Goal: Information Seeking & Learning: Learn about a topic

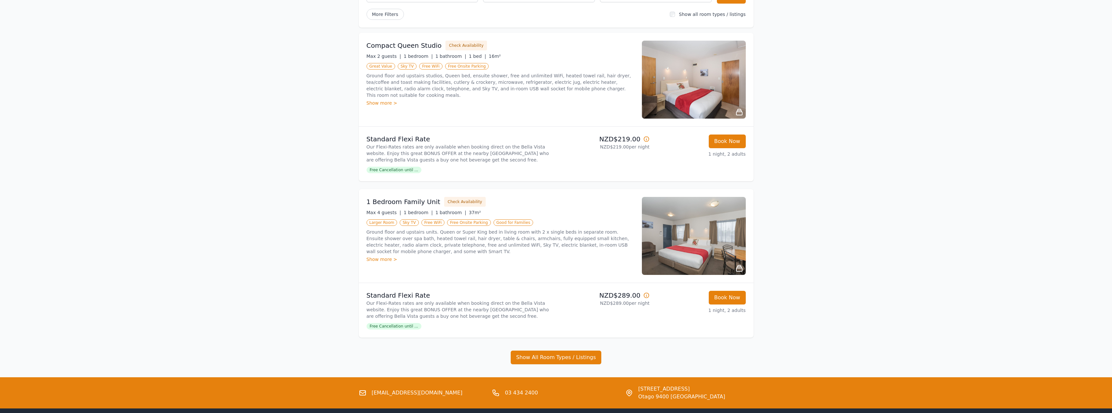
scroll to position [21, 0]
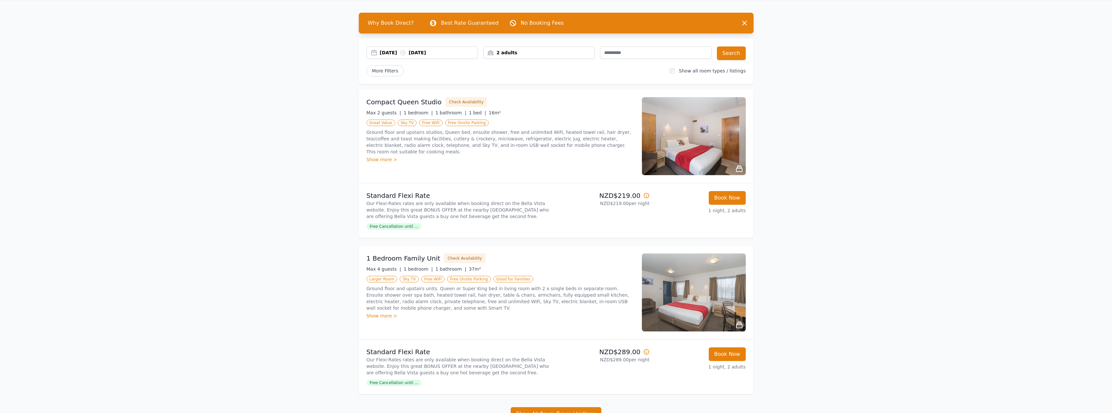
click at [722, 164] on img at bounding box center [694, 136] width 104 height 78
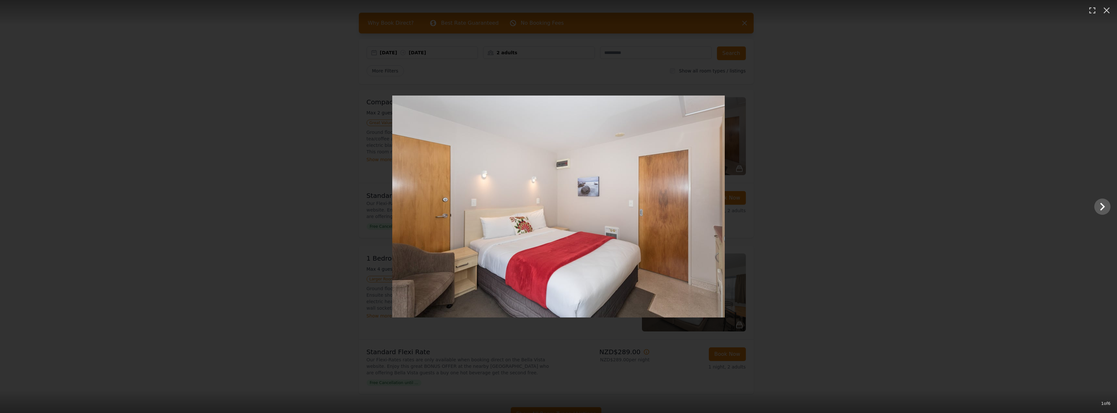
click at [709, 208] on img at bounding box center [558, 206] width 332 height 222
click at [1109, 209] on icon "Show slide 2 of 6" at bounding box center [1102, 207] width 16 height 16
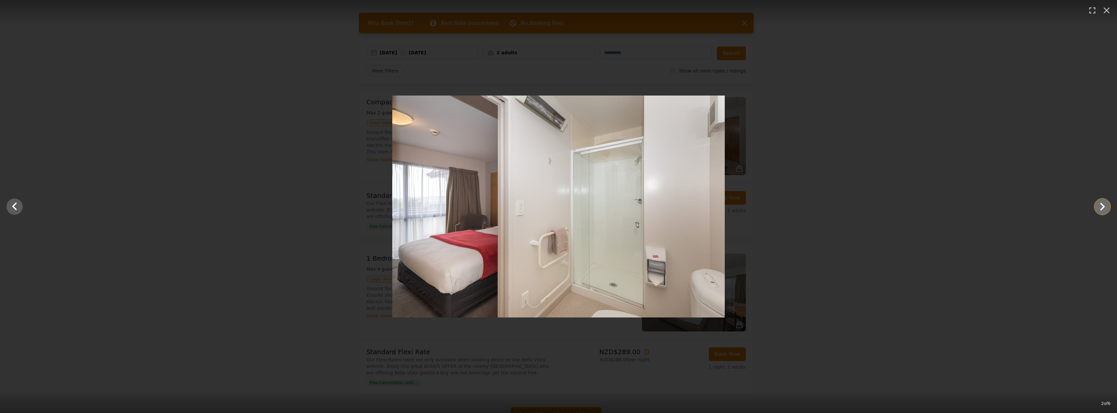
click at [1105, 207] on icon "Show slide 3 of 6" at bounding box center [1102, 207] width 16 height 16
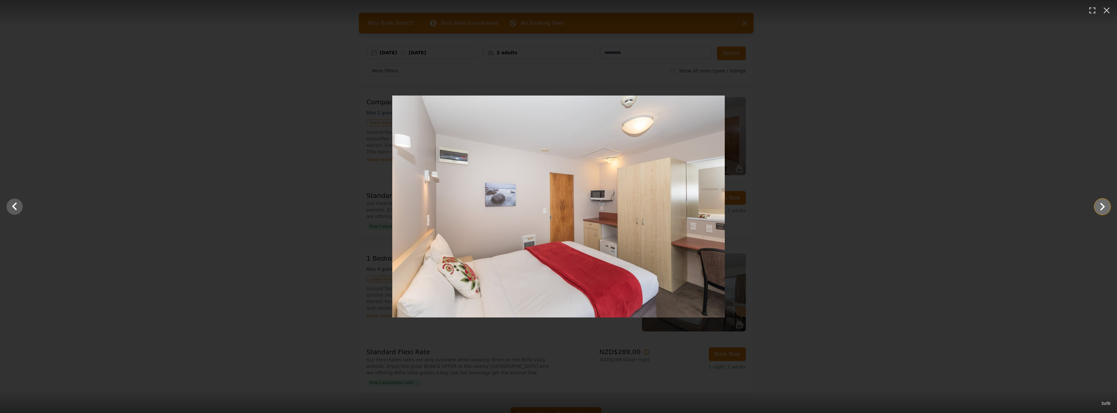
click at [1105, 207] on icon "Show slide 4 of 6" at bounding box center [1102, 207] width 16 height 16
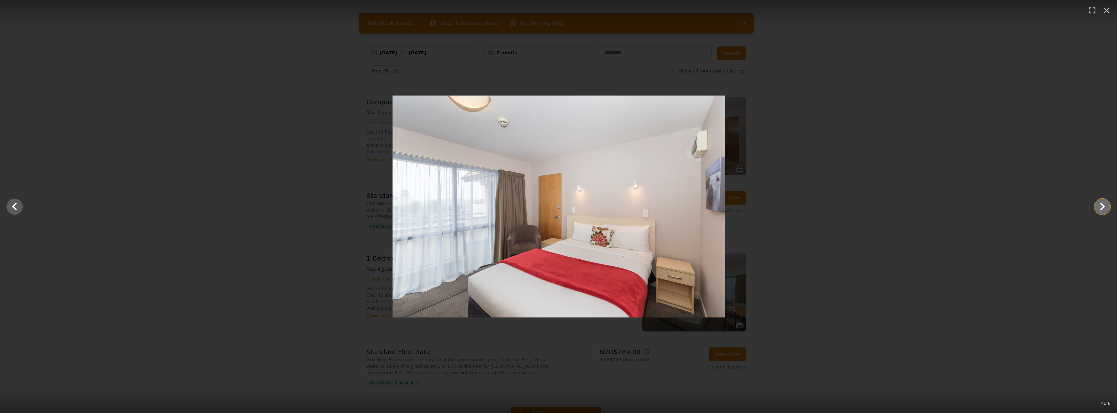
click at [1105, 207] on icon "Show slide 5 of 6" at bounding box center [1102, 207] width 16 height 16
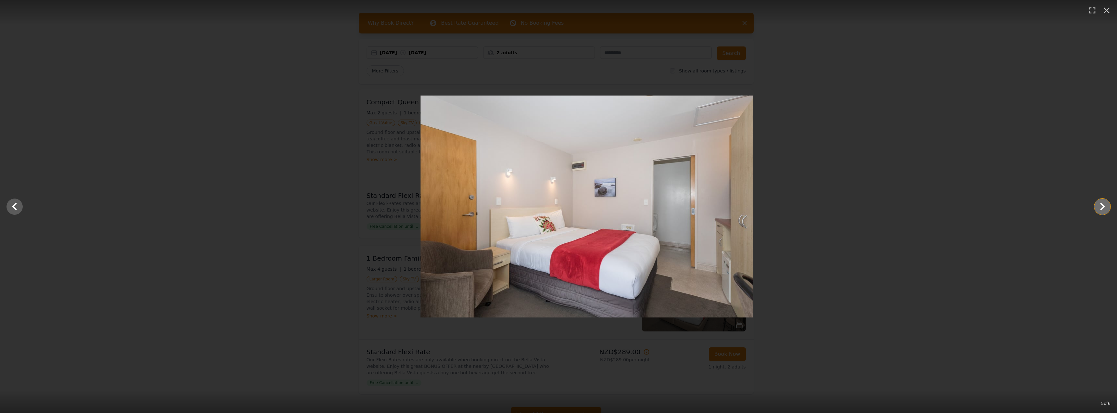
click at [1105, 207] on icon "Show slide 6 of 6" at bounding box center [1102, 207] width 16 height 16
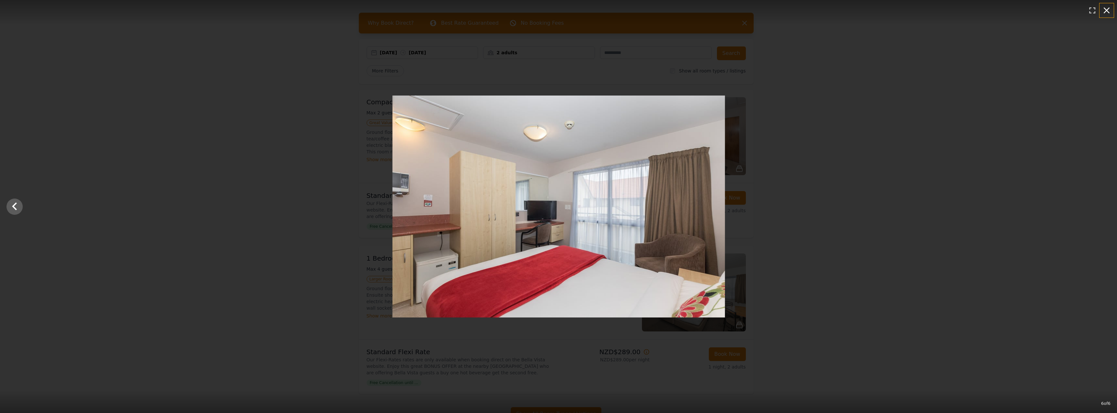
click at [1105, 13] on icon "button" at bounding box center [1106, 10] width 10 height 10
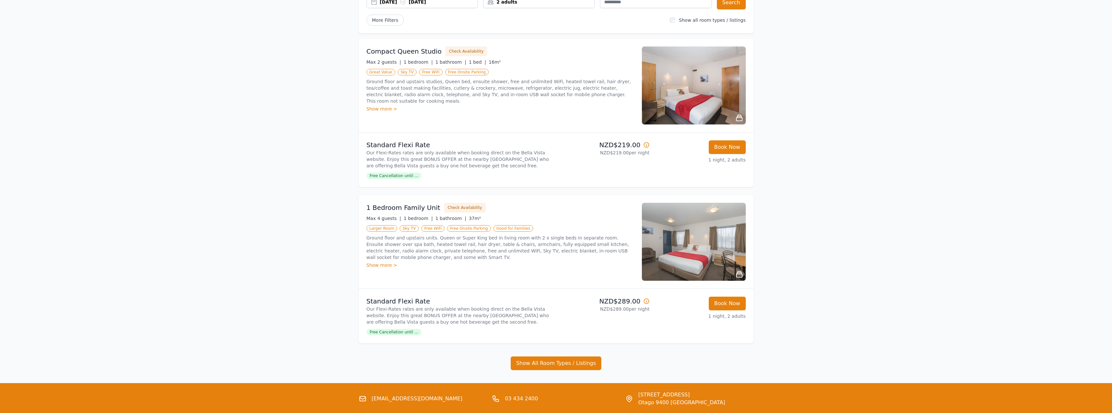
scroll to position [86, 0]
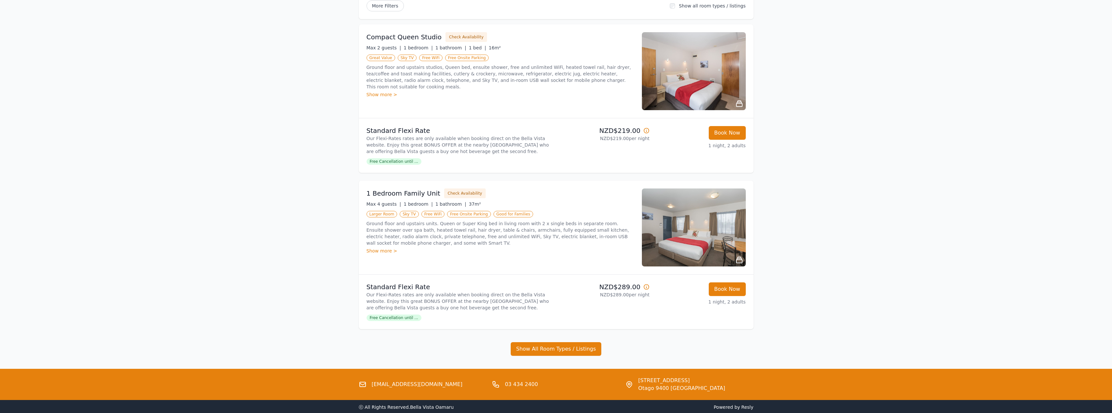
click at [651, 210] on img at bounding box center [694, 227] width 104 height 78
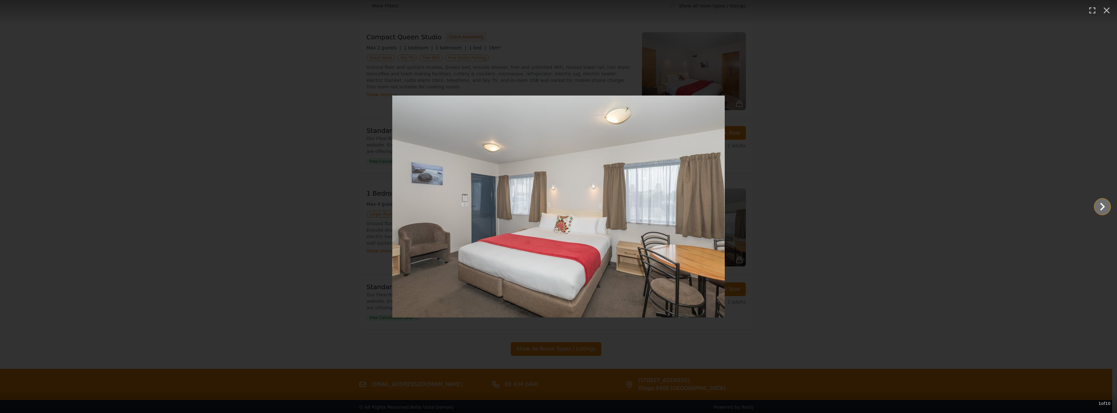
click at [1104, 204] on icon "Show slide 2 of 10" at bounding box center [1102, 207] width 16 height 16
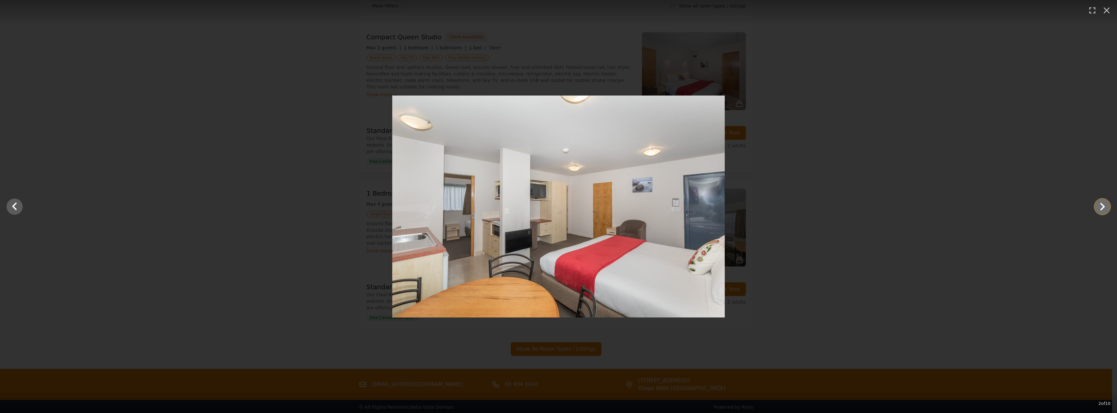
click at [1103, 202] on icon "Show slide 3 of 10" at bounding box center [1102, 207] width 16 height 16
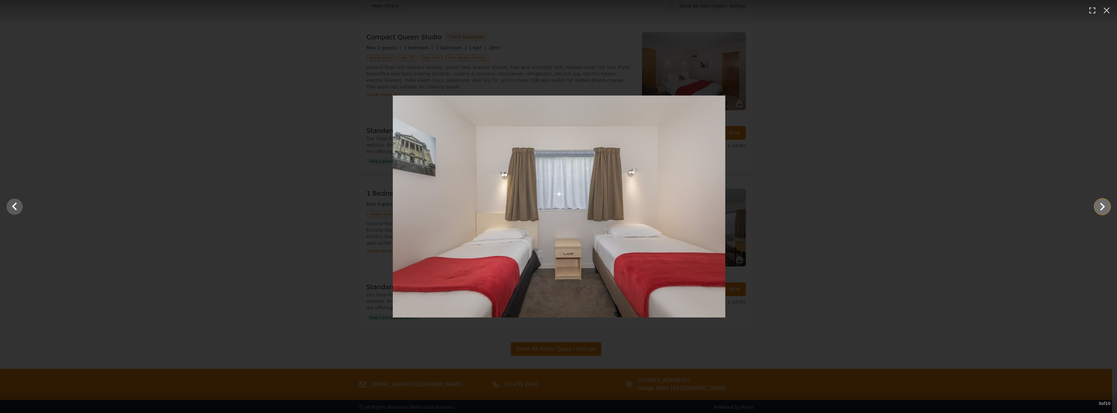
click at [1103, 202] on icon "Show slide 4 of 10" at bounding box center [1102, 207] width 16 height 16
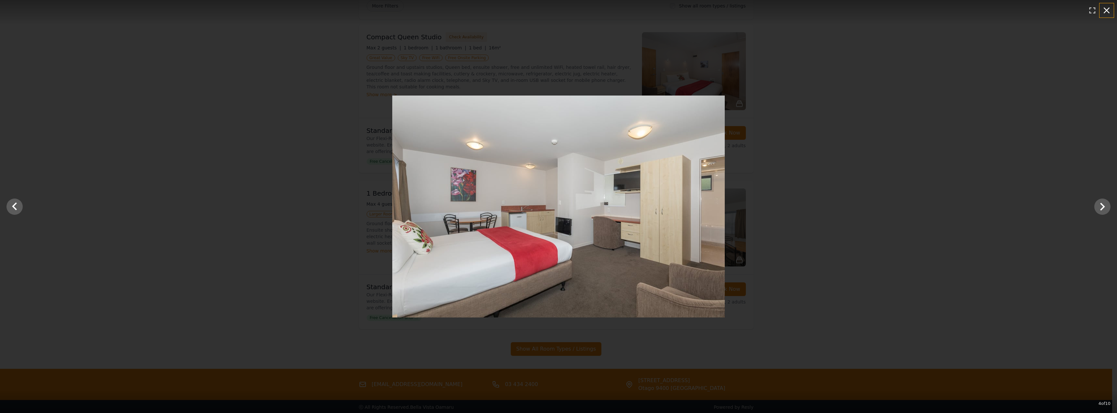
click at [1104, 8] on icon "button" at bounding box center [1106, 10] width 10 height 10
